Goal: Find specific page/section: Find specific page/section

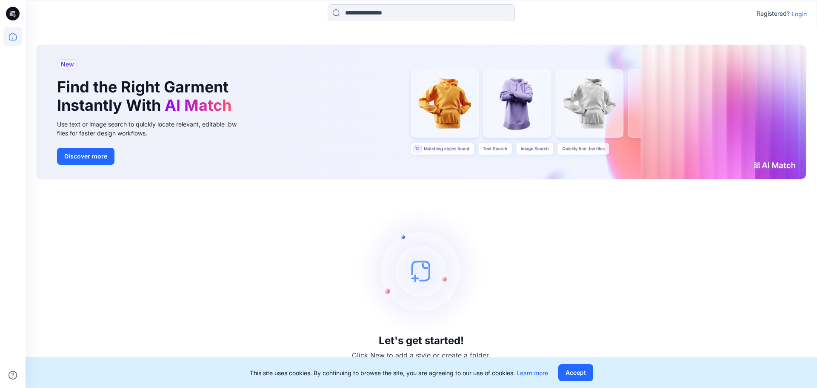
click at [800, 11] on p "Login" at bounding box center [799, 13] width 15 height 9
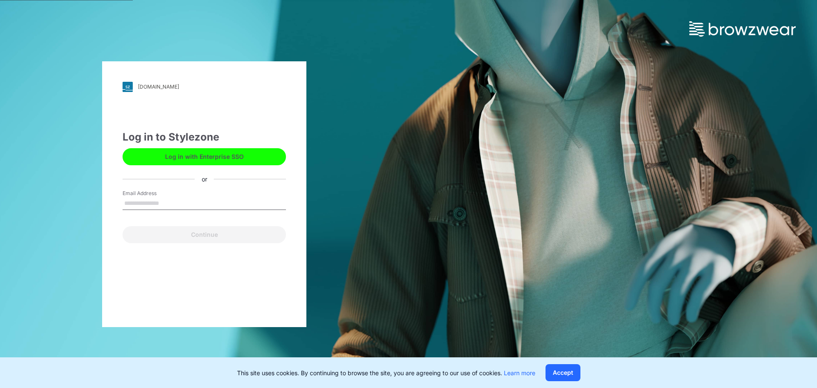
click at [183, 150] on button "Log in with Enterprise SSO" at bounding box center [204, 156] width 163 height 17
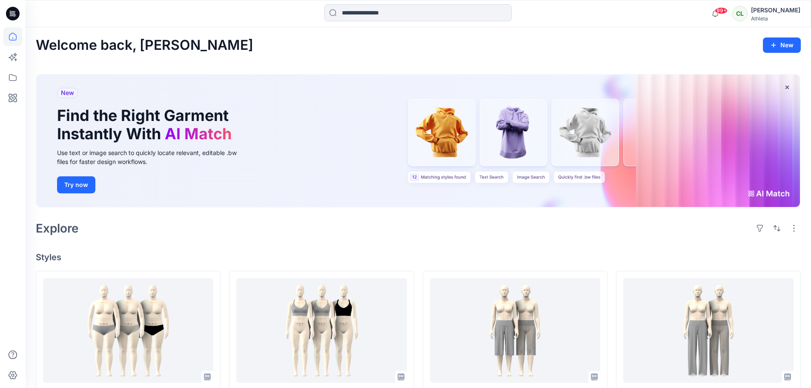
drag, startPoint x: 591, startPoint y: 244, endPoint x: 473, endPoint y: 224, distance: 119.9
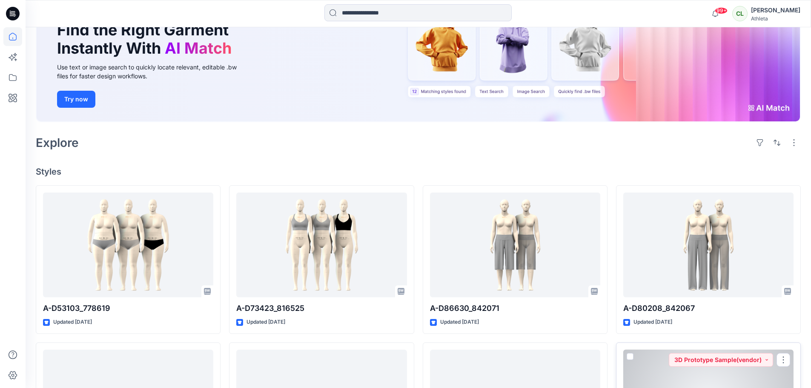
scroll to position [85, 0]
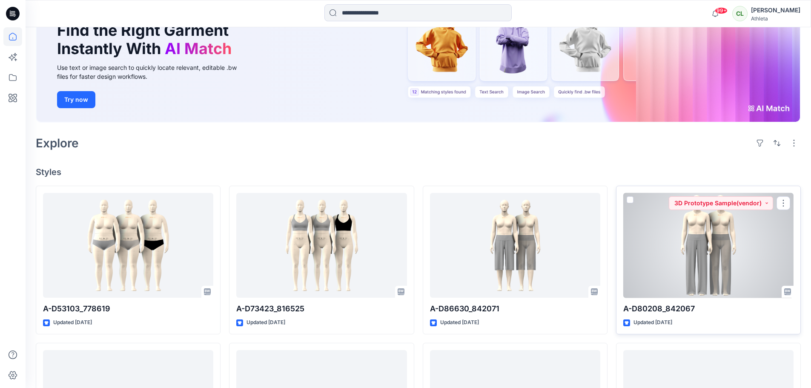
click at [716, 248] on div at bounding box center [708, 245] width 170 height 105
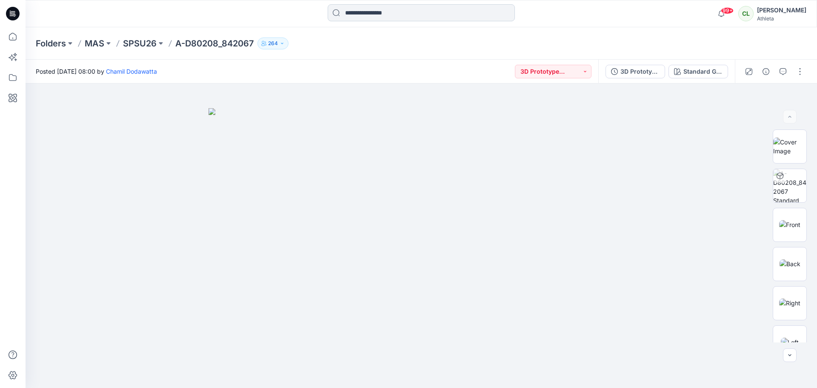
click at [351, 11] on input at bounding box center [421, 12] width 187 height 17
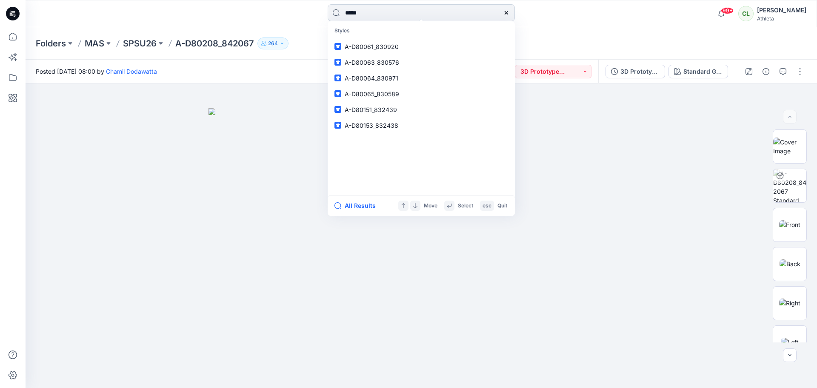
type input "******"
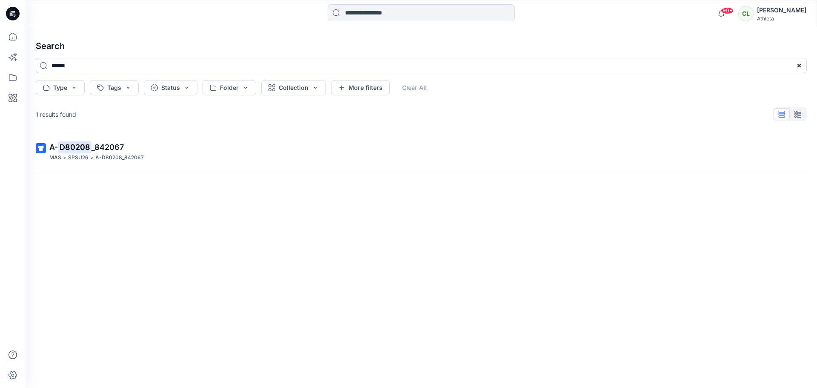
click at [246, 189] on div "A- D80208 _842067 MAS > SPSU26 > A-D80208_842067" at bounding box center [421, 247] width 785 height 228
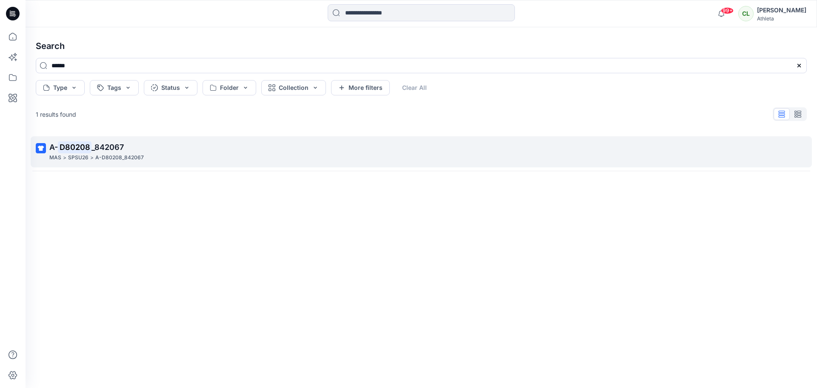
click at [60, 146] on mark "D80208" at bounding box center [75, 147] width 34 height 12
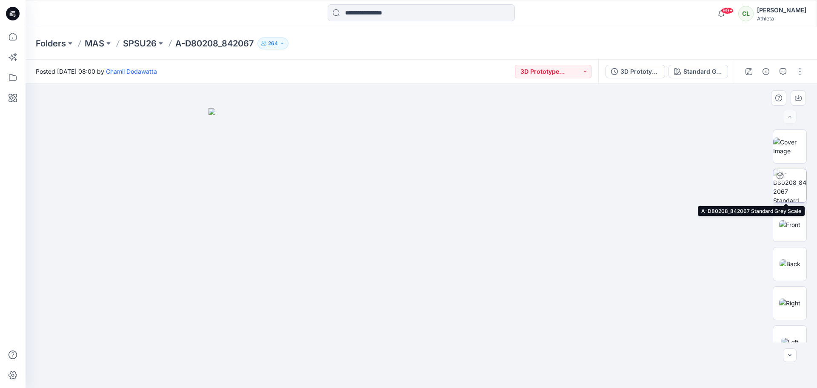
click at [787, 185] on img at bounding box center [790, 185] width 33 height 33
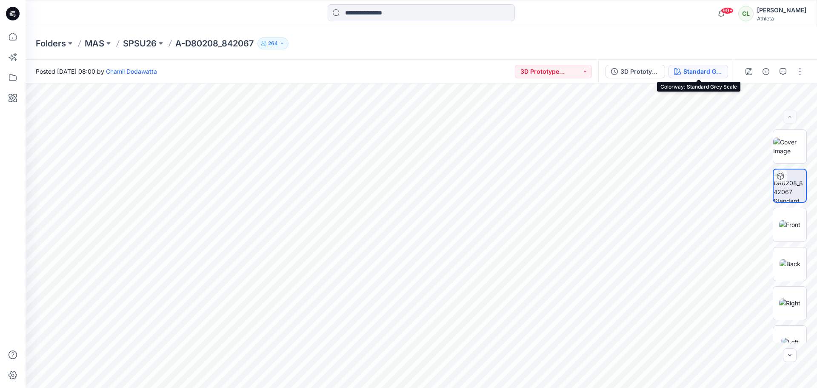
click at [725, 72] on button "Standard Grey Scale" at bounding box center [699, 72] width 60 height 14
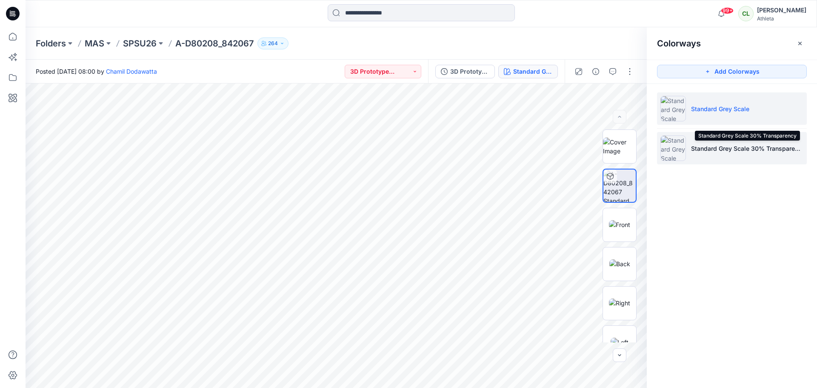
click at [723, 152] on p "Standard Grey Scale 30% Transparency" at bounding box center [747, 148] width 112 height 9
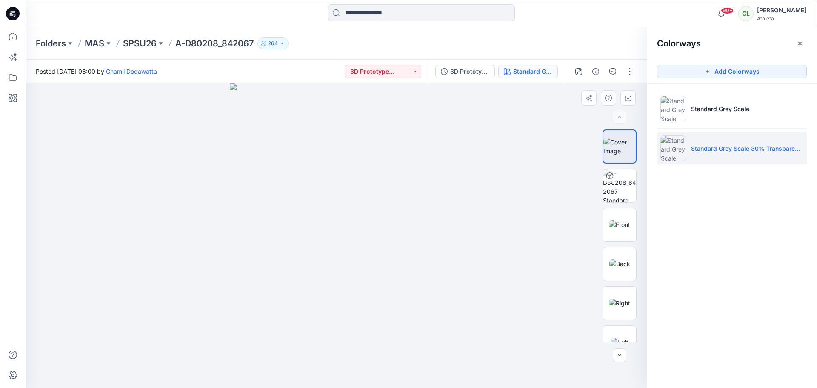
drag, startPoint x: 457, startPoint y: 219, endPoint x: 392, endPoint y: 217, distance: 65.6
drag, startPoint x: 437, startPoint y: 213, endPoint x: 405, endPoint y: 225, distance: 33.8
click at [329, 227] on img at bounding box center [336, 235] width 213 height 304
drag, startPoint x: 574, startPoint y: 218, endPoint x: 422, endPoint y: 227, distance: 152.3
click at [404, 228] on div at bounding box center [337, 235] width 622 height 304
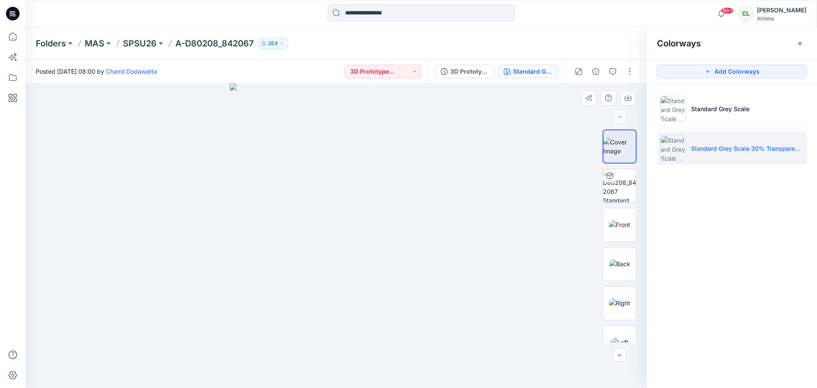
drag, startPoint x: 630, startPoint y: 215, endPoint x: 484, endPoint y: 229, distance: 146.3
click at [484, 229] on div "Standard Grey Scale 30% Transparency All Materials By Piece Select All artwork …" at bounding box center [337, 235] width 622 height 304
drag, startPoint x: 476, startPoint y: 231, endPoint x: 376, endPoint y: 257, distance: 104.2
drag, startPoint x: 427, startPoint y: 241, endPoint x: 363, endPoint y: 241, distance: 63.9
drag, startPoint x: 447, startPoint y: 248, endPoint x: 369, endPoint y: 247, distance: 78.8
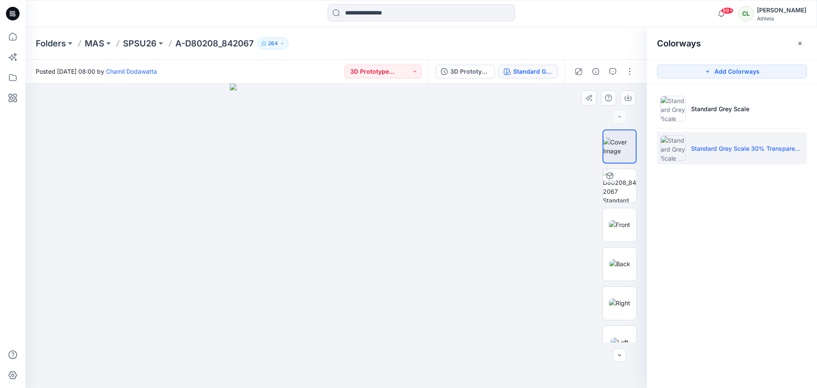
click at [369, 247] on div at bounding box center [337, 235] width 622 height 304
drag, startPoint x: 450, startPoint y: 237, endPoint x: 369, endPoint y: 241, distance: 80.6
click at [318, 245] on div at bounding box center [337, 235] width 622 height 304
click at [610, 185] on img at bounding box center [619, 185] width 33 height 33
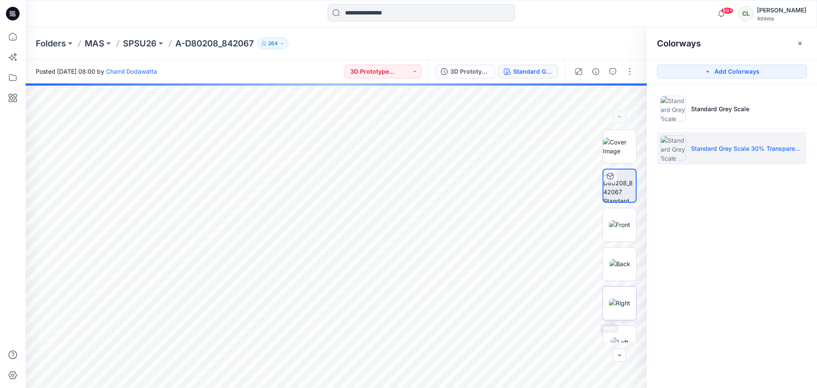
click at [616, 300] on img at bounding box center [619, 302] width 21 height 9
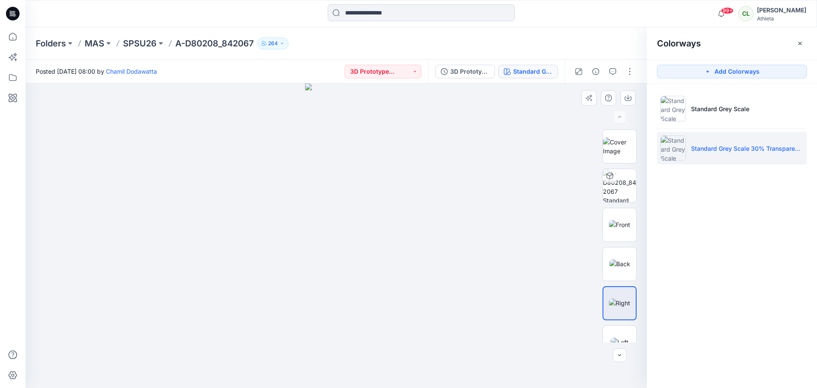
drag, startPoint x: 448, startPoint y: 296, endPoint x: 397, endPoint y: 296, distance: 51.1
click at [622, 224] on img at bounding box center [619, 224] width 21 height 9
click at [621, 260] on img at bounding box center [620, 263] width 21 height 9
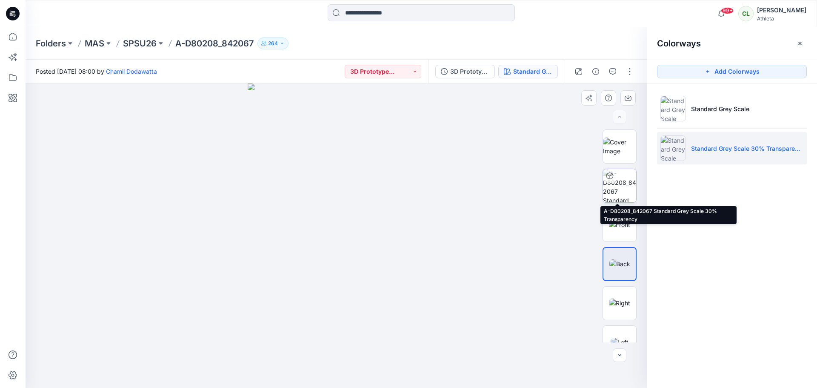
click at [615, 184] on img at bounding box center [619, 185] width 33 height 33
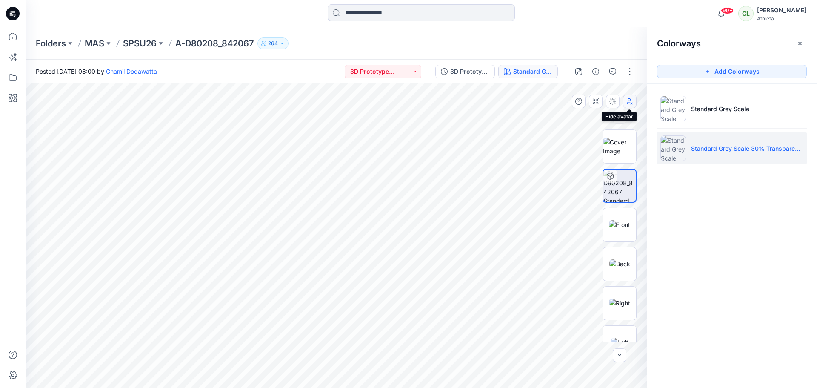
click at [630, 102] on icon "button" at bounding box center [631, 101] width 6 height 6
click at [596, 77] on button "button" at bounding box center [596, 72] width 14 height 14
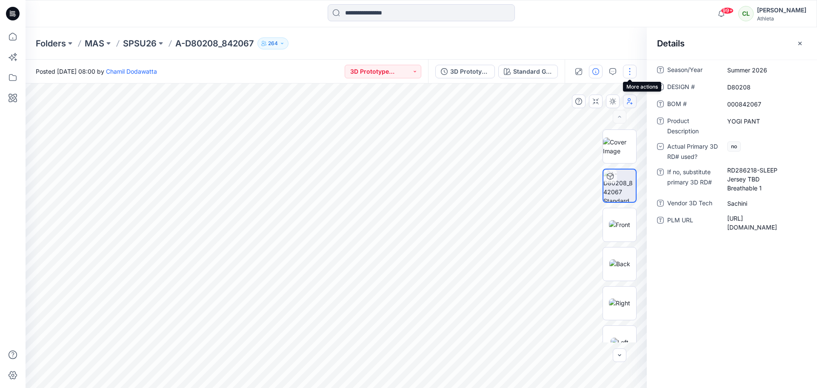
click at [632, 66] on button "button" at bounding box center [630, 72] width 14 height 14
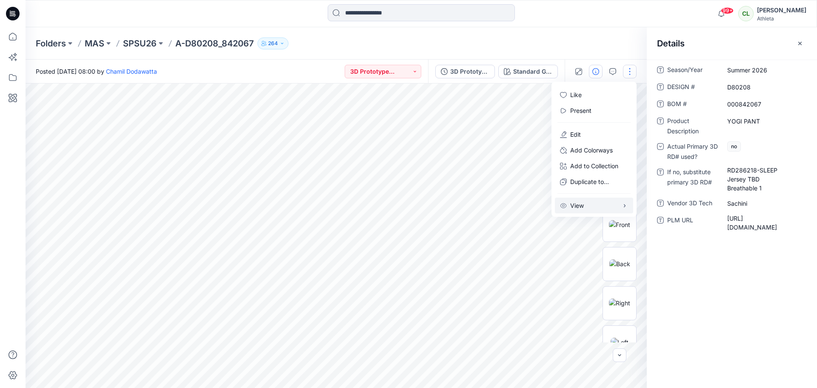
click at [626, 204] on icon "button" at bounding box center [625, 205] width 7 height 7
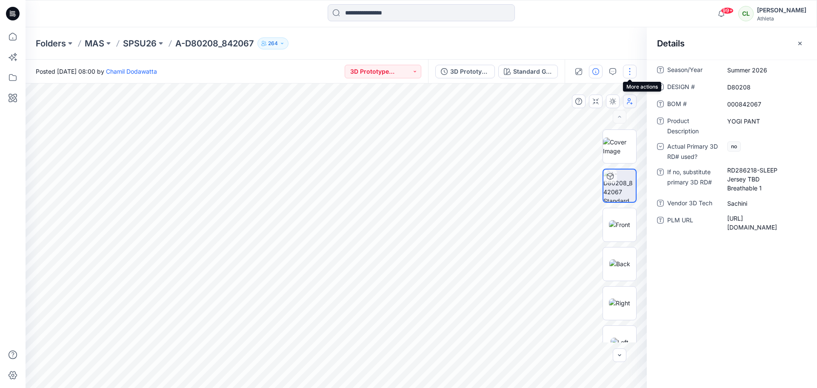
click at [628, 72] on button "button" at bounding box center [630, 72] width 14 height 14
click at [581, 73] on icon "button" at bounding box center [579, 71] width 7 height 7
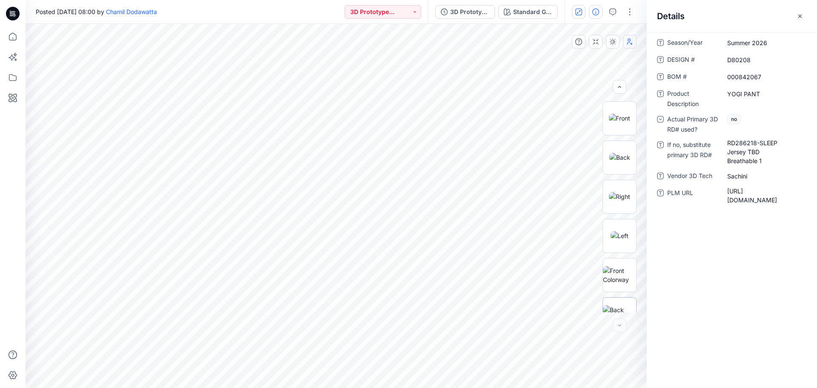
scroll to position [135, 0]
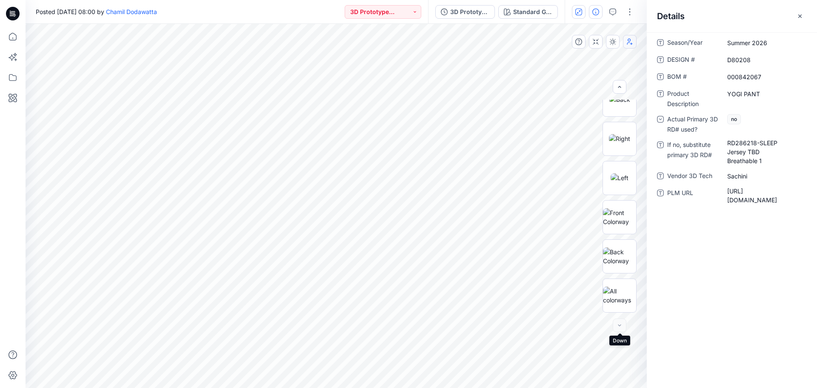
click at [622, 330] on div at bounding box center [620, 325] width 14 height 14
click at [620, 326] on div at bounding box center [620, 325] width 14 height 14
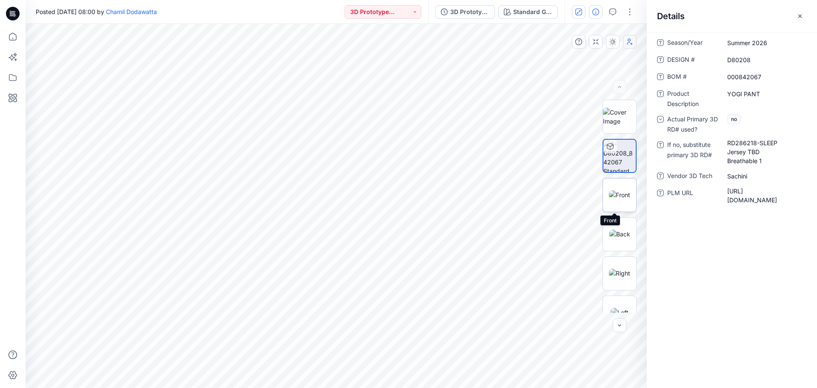
click at [619, 190] on img at bounding box center [619, 194] width 21 height 9
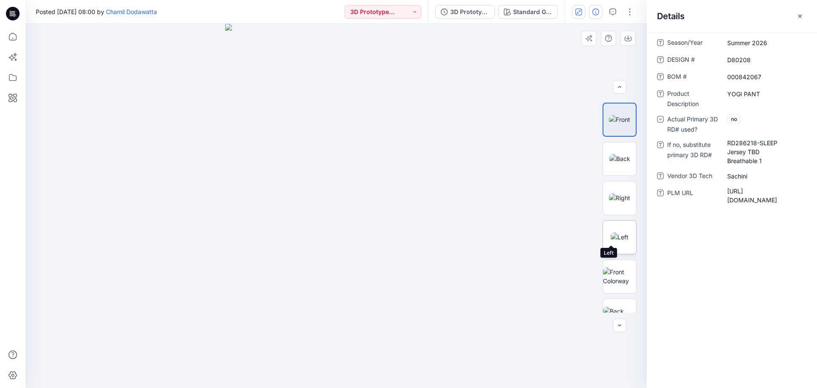
scroll to position [85, 0]
click at [621, 230] on img at bounding box center [620, 227] width 18 height 9
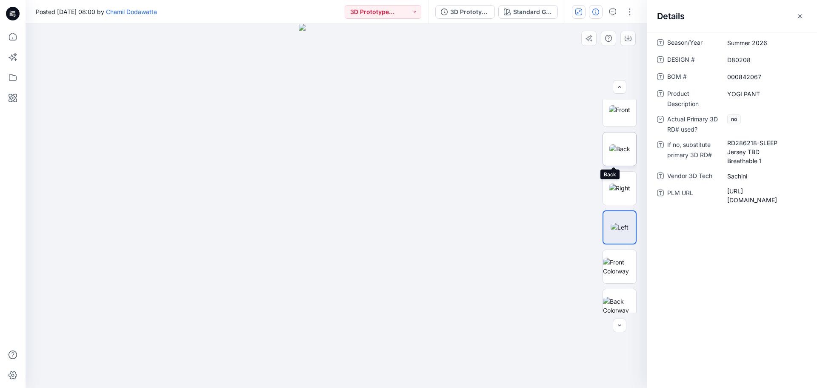
scroll to position [0, 0]
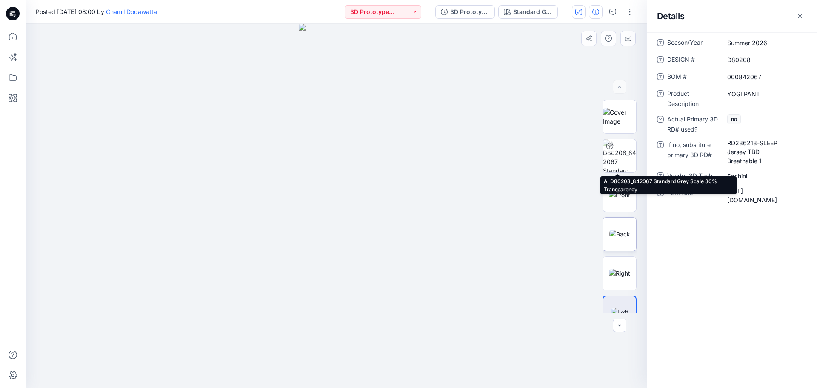
click at [621, 141] on img at bounding box center [619, 155] width 33 height 33
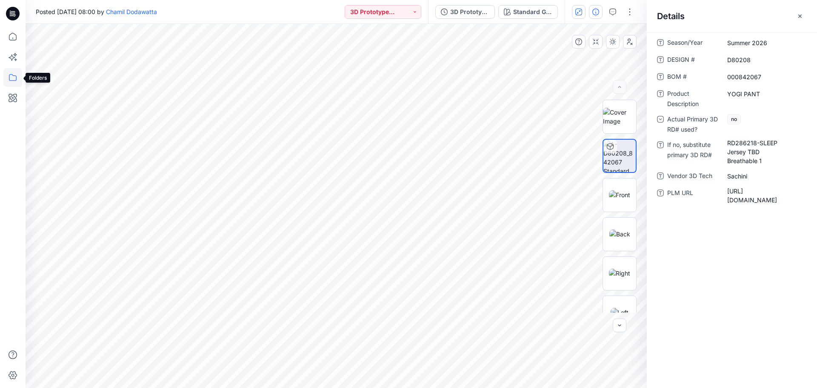
click at [13, 73] on icon at bounding box center [12, 77] width 19 height 19
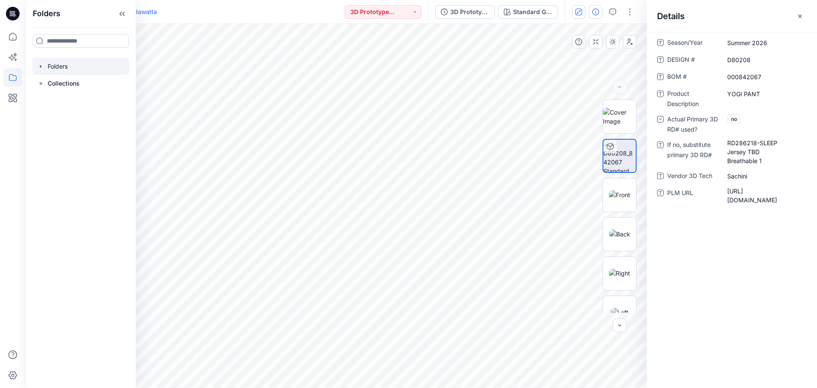
click at [40, 65] on icon "button" at bounding box center [40, 66] width 7 height 7
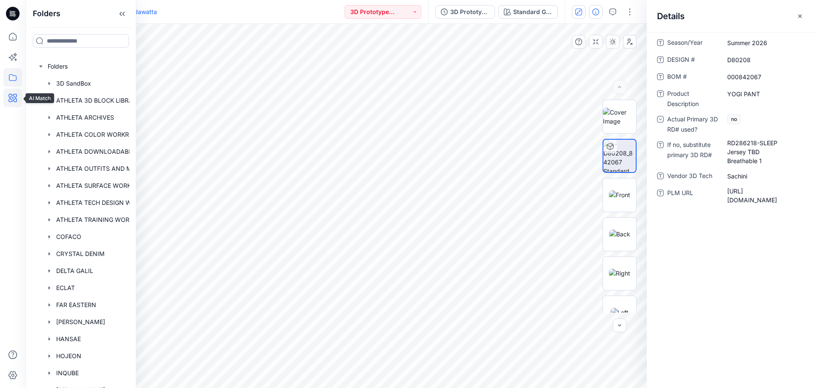
click at [10, 99] on icon at bounding box center [12, 98] width 19 height 19
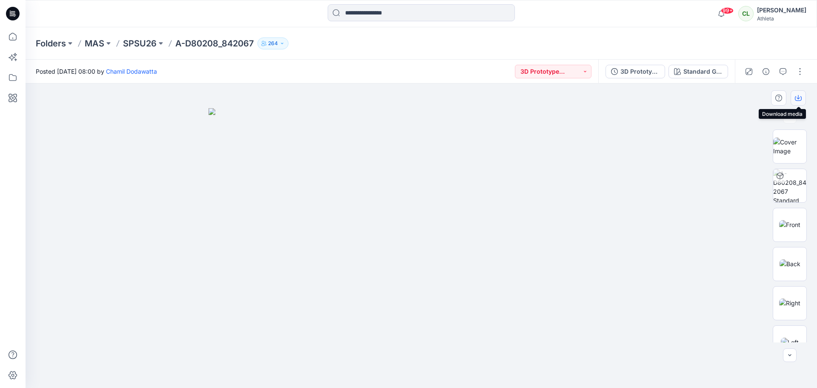
click at [801, 96] on icon "button" at bounding box center [798, 98] width 7 height 7
click at [764, 73] on icon "button" at bounding box center [766, 71] width 7 height 7
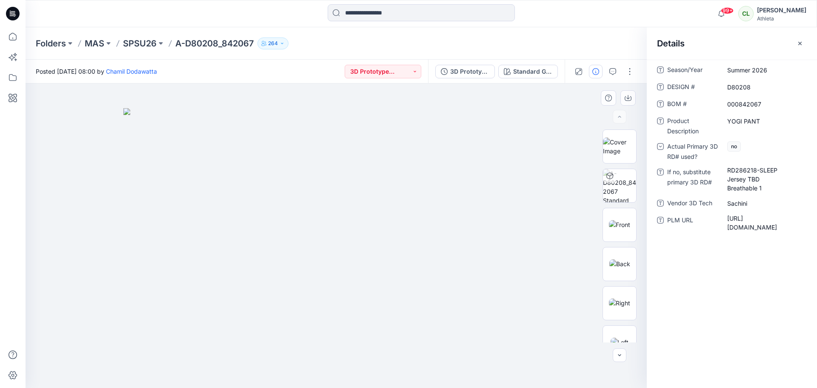
click at [505, 157] on img at bounding box center [336, 248] width 426 height 280
click at [634, 72] on button "button" at bounding box center [630, 72] width 14 height 14
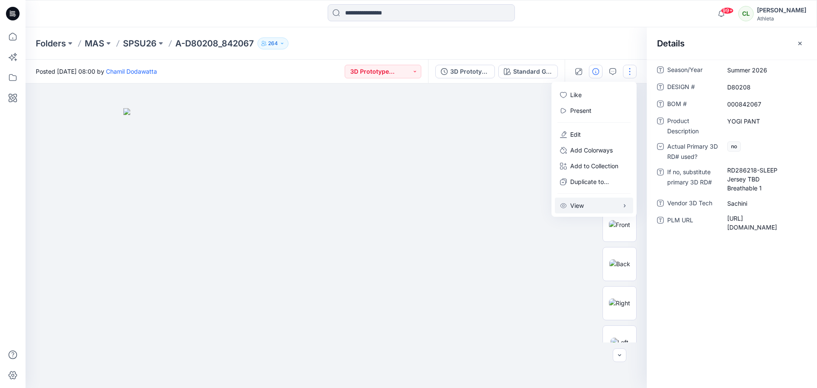
click at [624, 206] on icon "button" at bounding box center [625, 205] width 7 height 7
click at [533, 274] on img at bounding box center [336, 248] width 426 height 280
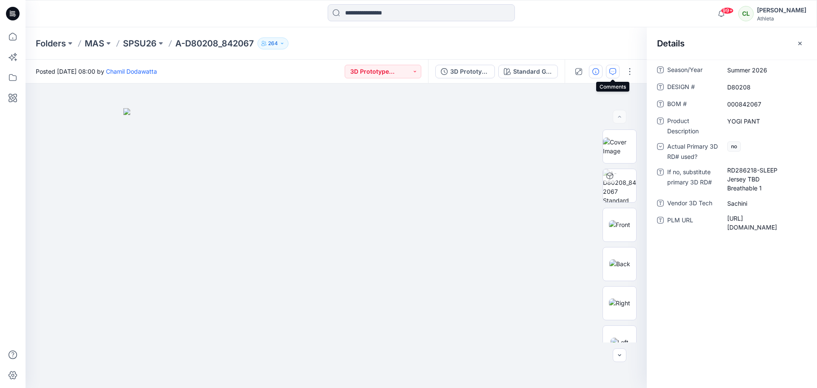
click at [613, 72] on icon "button" at bounding box center [613, 71] width 7 height 7
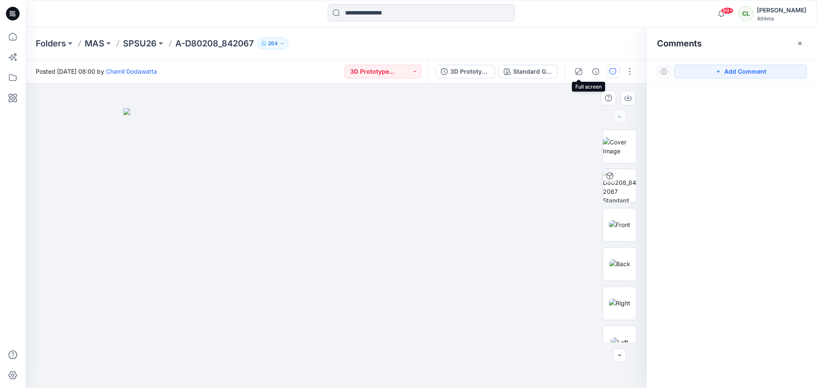
click at [581, 72] on icon "button" at bounding box center [579, 71] width 7 height 7
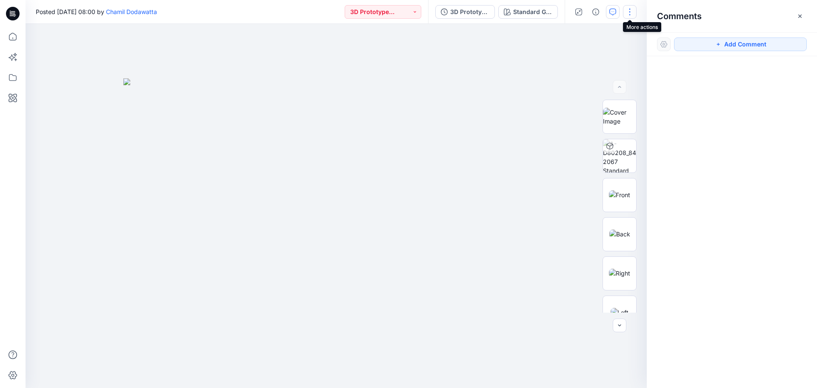
click at [631, 13] on button "button" at bounding box center [630, 12] width 14 height 14
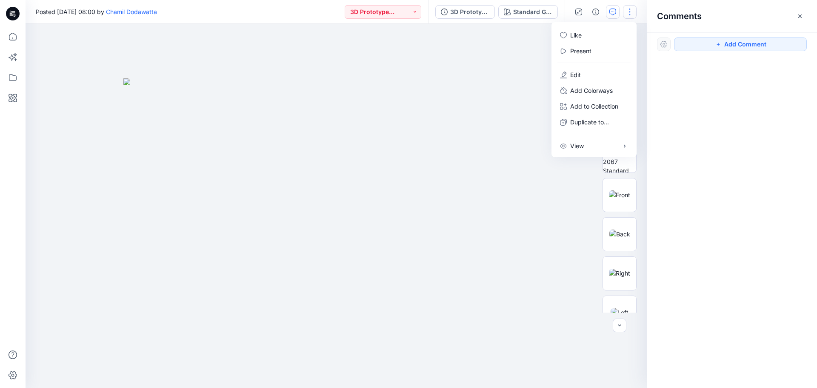
click at [486, 129] on img at bounding box center [336, 233] width 426 height 310
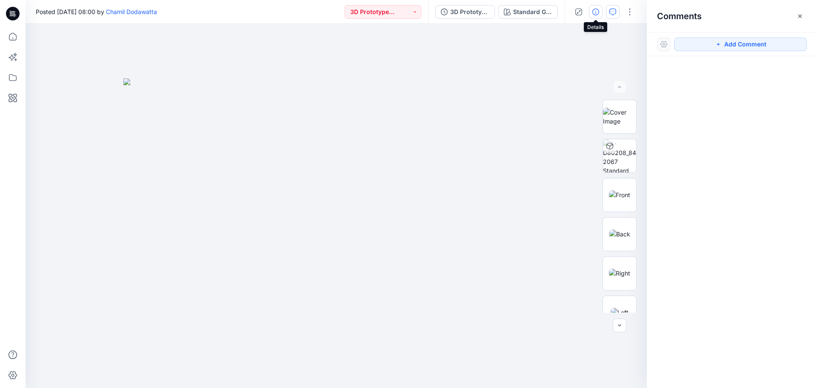
click at [597, 11] on icon "button" at bounding box center [596, 12] width 7 height 7
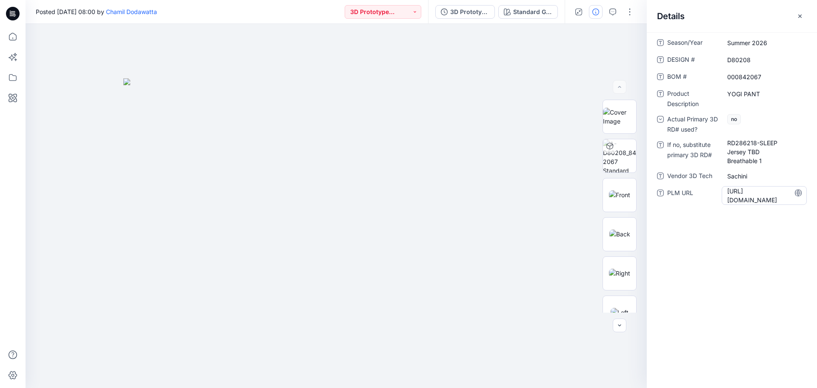
click at [751, 198] on URL "[URL][DOMAIN_NAME]" at bounding box center [765, 195] width 74 height 18
drag, startPoint x: 725, startPoint y: 191, endPoint x: 815, endPoint y: 232, distance: 99.1
click at [815, 232] on div "**********" at bounding box center [732, 210] width 170 height 356
click at [769, 204] on URL "[URL][DOMAIN_NAME]" at bounding box center [765, 195] width 74 height 18
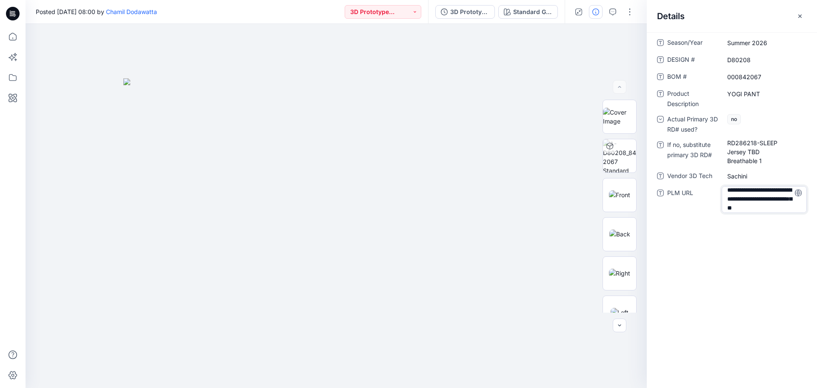
drag, startPoint x: 728, startPoint y: 192, endPoint x: 810, endPoint y: 229, distance: 90.9
click at [810, 229] on div "**********" at bounding box center [732, 210] width 170 height 356
